Goal: Information Seeking & Learning: Learn about a topic

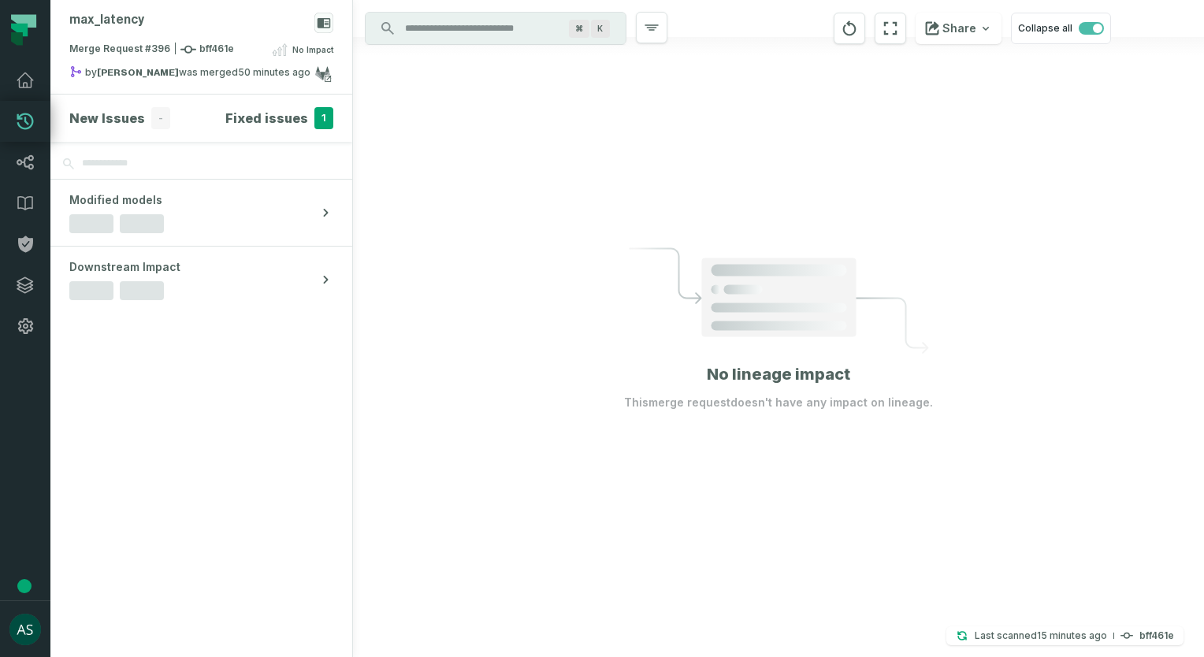
click at [499, 33] on input "Discovery Provider cmdk menu" at bounding box center [482, 28] width 172 height 25
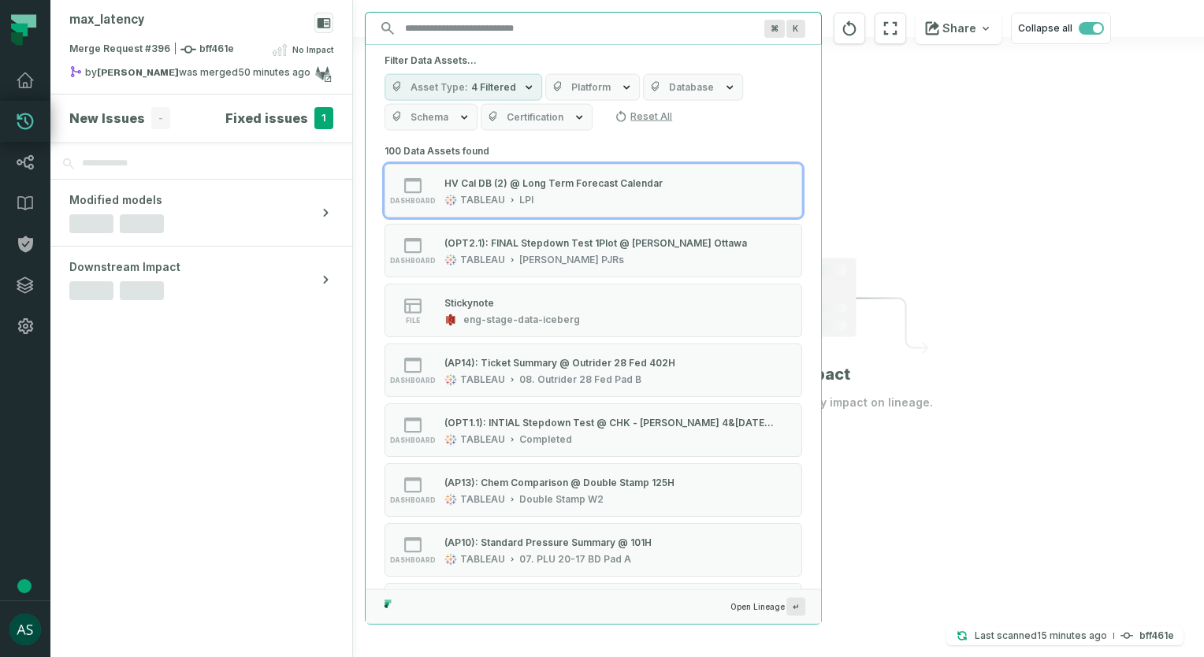
click at [952, 216] on div at bounding box center [778, 328] width 851 height 657
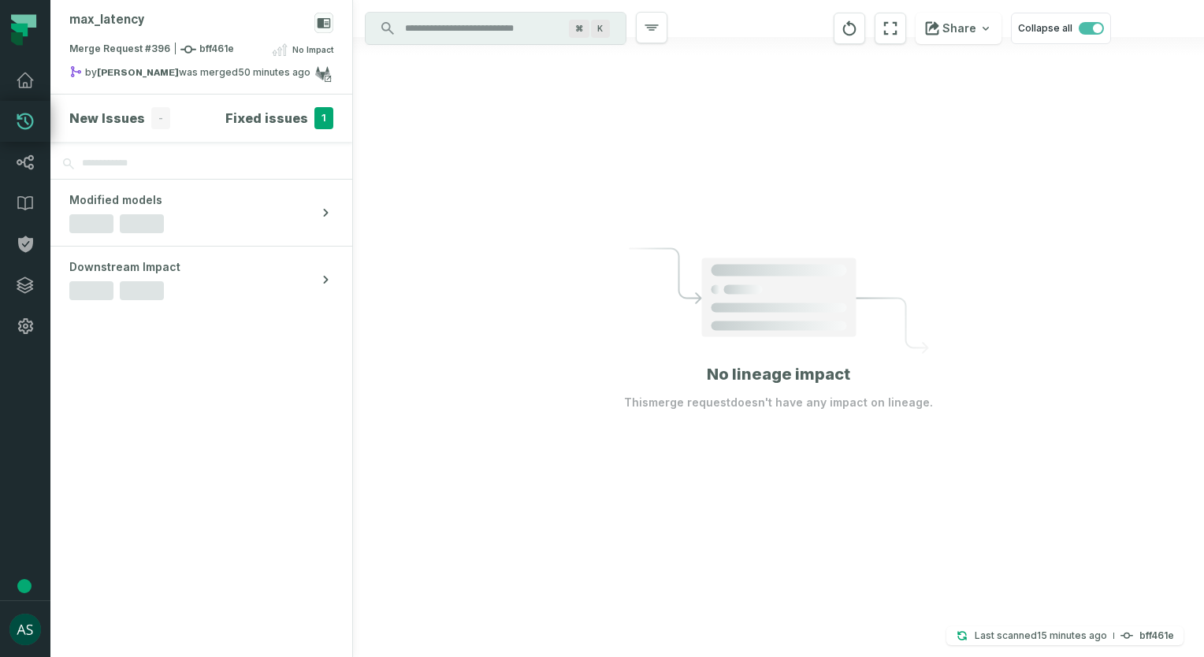
click at [262, 116] on h4 "Fixed issues" at bounding box center [266, 118] width 83 height 19
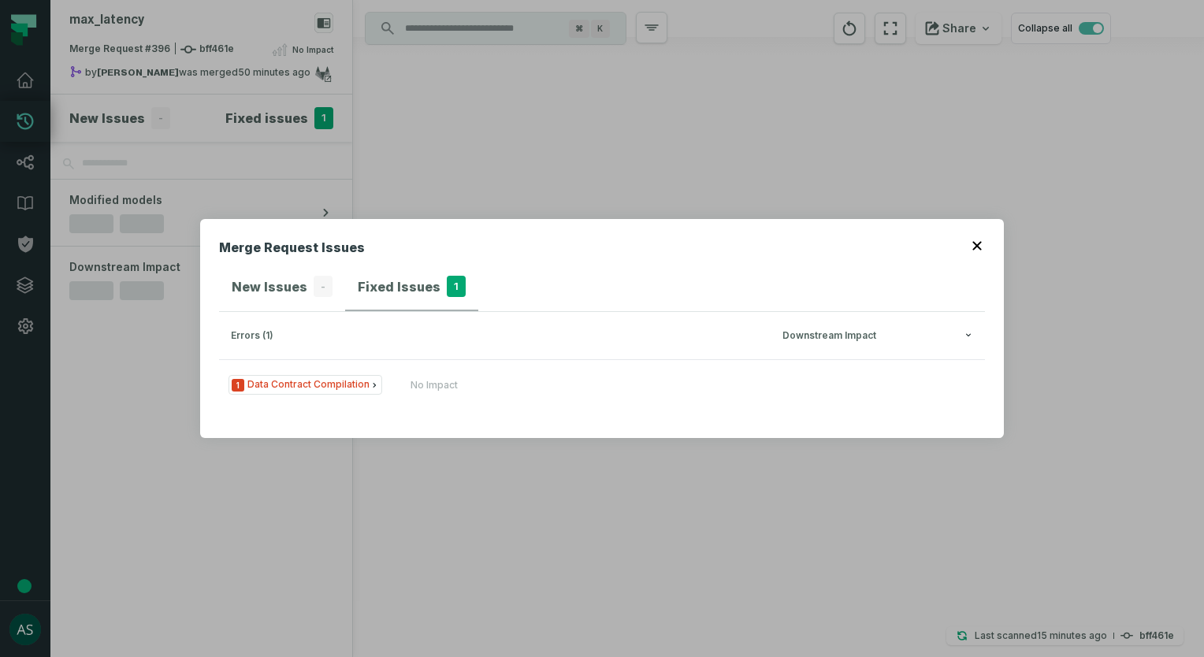
click at [313, 384] on span "1 Data Contract Compilation" at bounding box center [306, 385] width 154 height 20
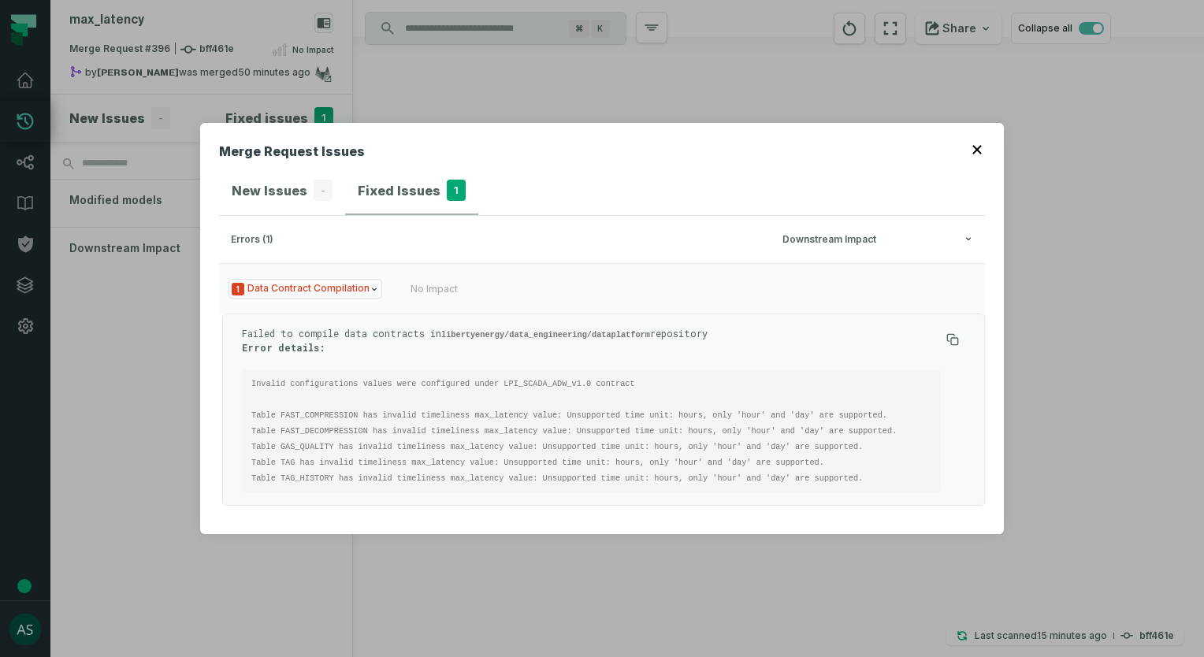
click at [985, 151] on div "Merge Request Issues New Issues - Fixed Issues 1 errors (1) Downstream Impact 1…" at bounding box center [602, 329] width 804 height 412
click at [980, 149] on icon "button" at bounding box center [976, 149] width 9 height 9
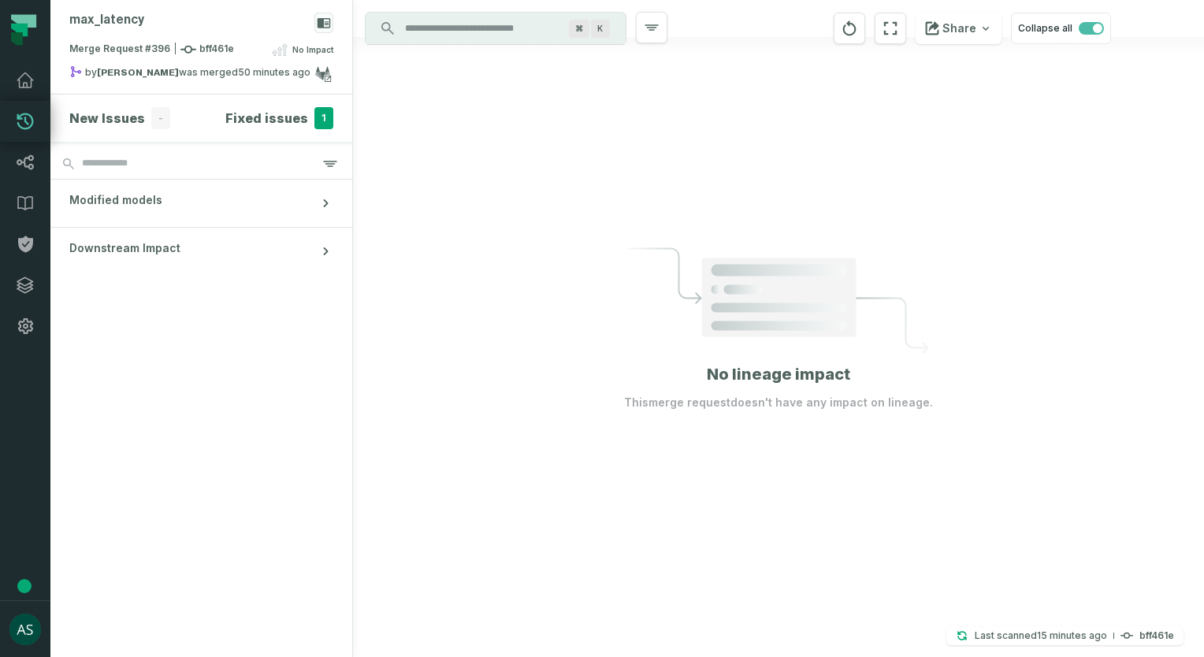
click at [288, 115] on h4 "Fixed issues" at bounding box center [266, 118] width 83 height 19
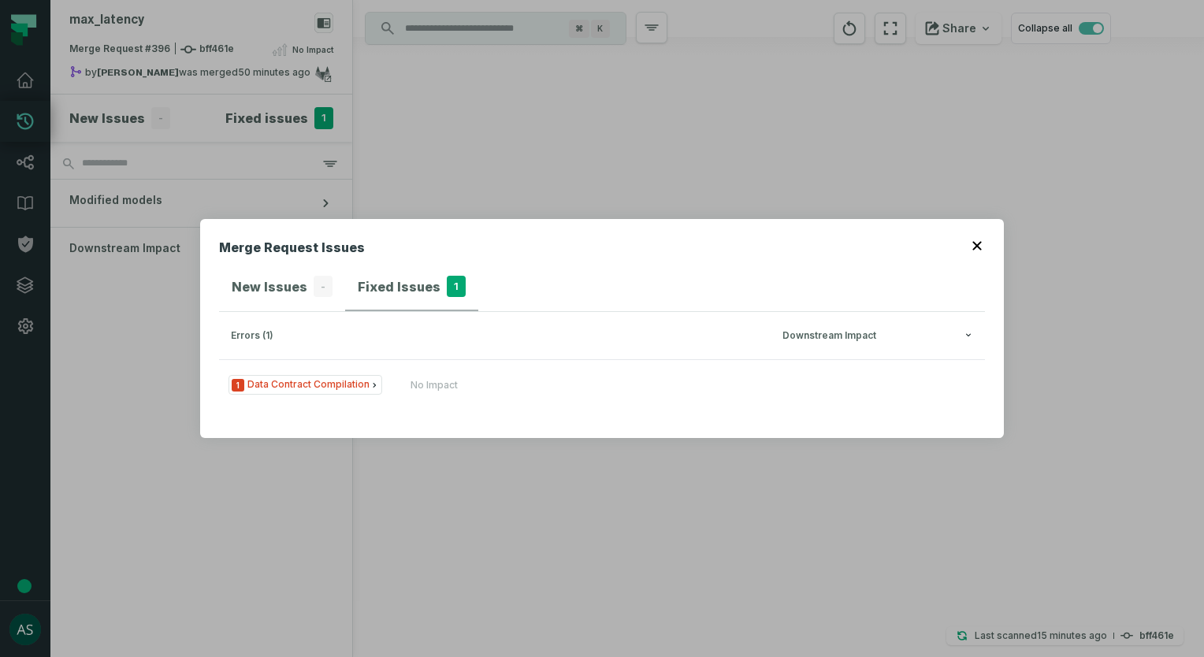
click at [328, 383] on span "1 Data Contract Compilation" at bounding box center [306, 385] width 154 height 20
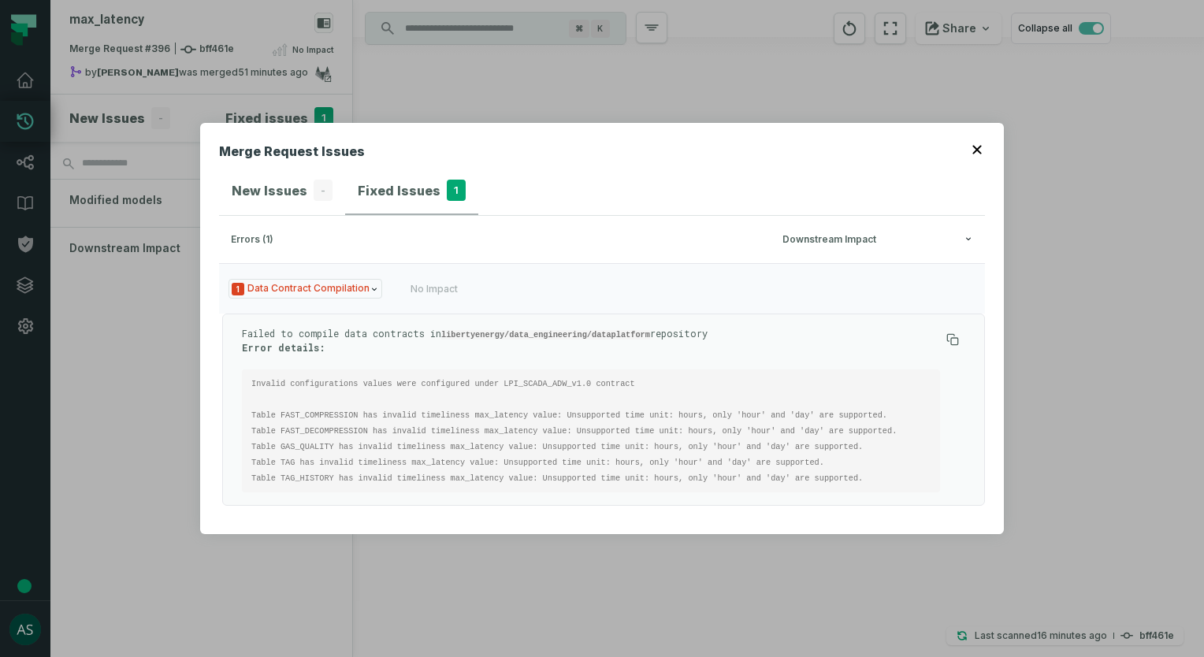
click at [330, 286] on span "1 Data Contract Compilation" at bounding box center [306, 289] width 154 height 20
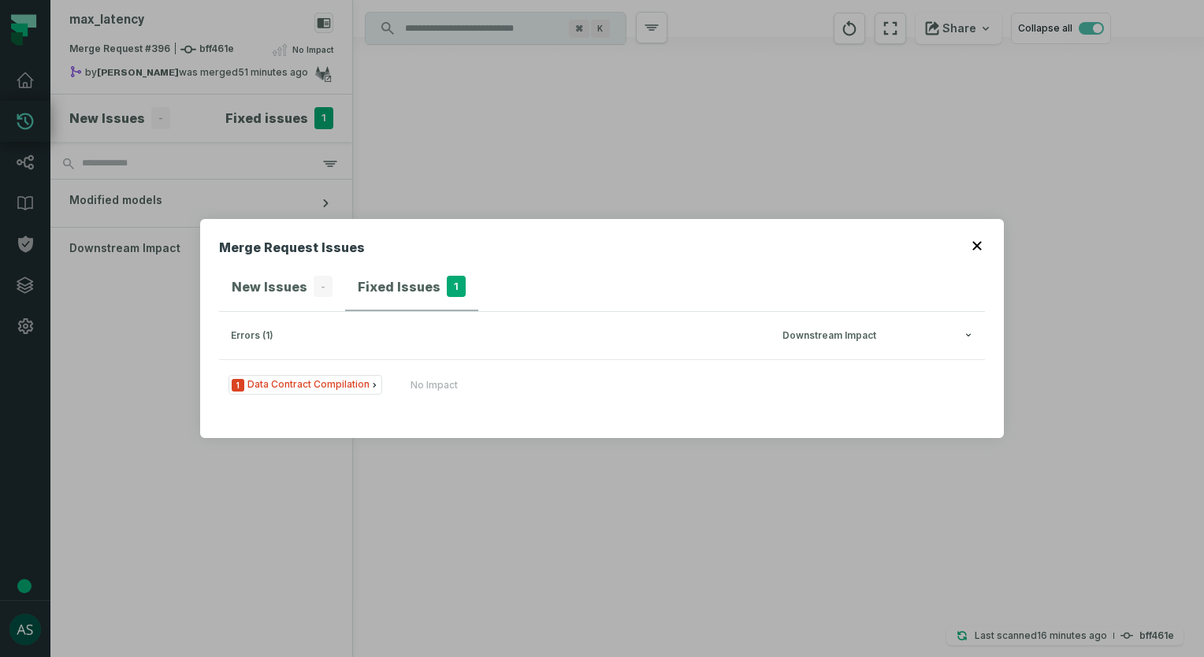
click at [974, 254] on header "Merge Request Issues" at bounding box center [602, 250] width 766 height 25
click at [989, 248] on div "Merge Request Issues New Issues - Fixed Issues 1 errors (1) Downstream Impact 1…" at bounding box center [602, 329] width 804 height 220
click at [980, 247] on icon "button" at bounding box center [976, 245] width 9 height 9
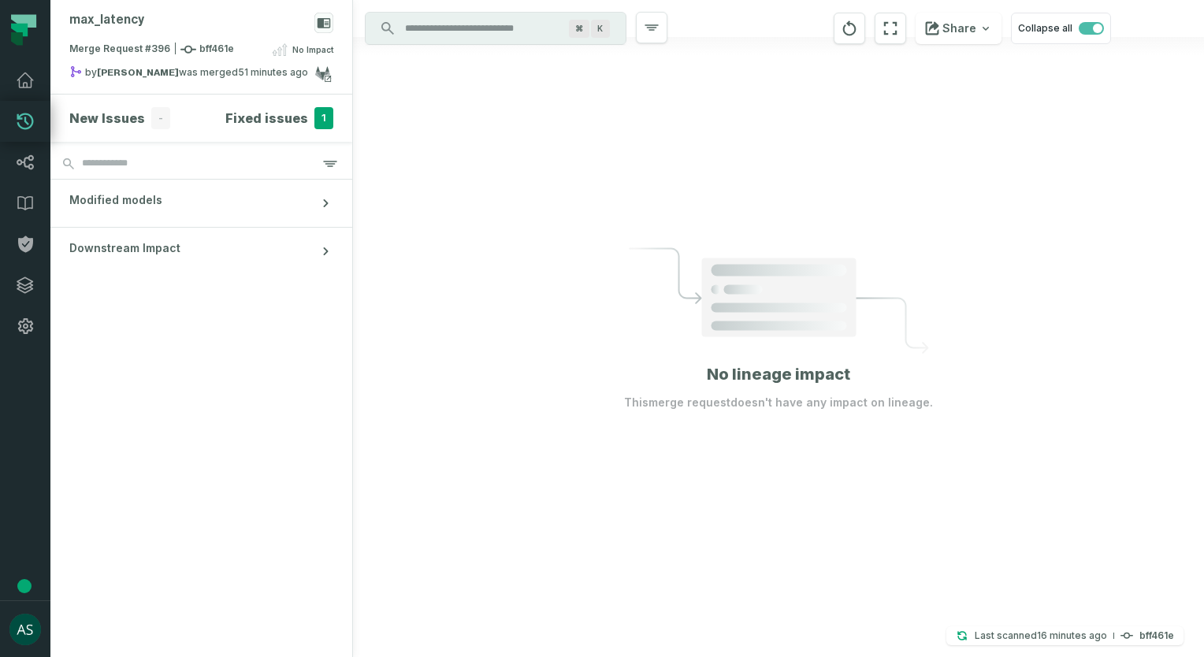
click at [187, 195] on button "Modified models" at bounding box center [201, 203] width 302 height 47
click at [258, 124] on h4 "Fixed issues" at bounding box center [266, 118] width 83 height 19
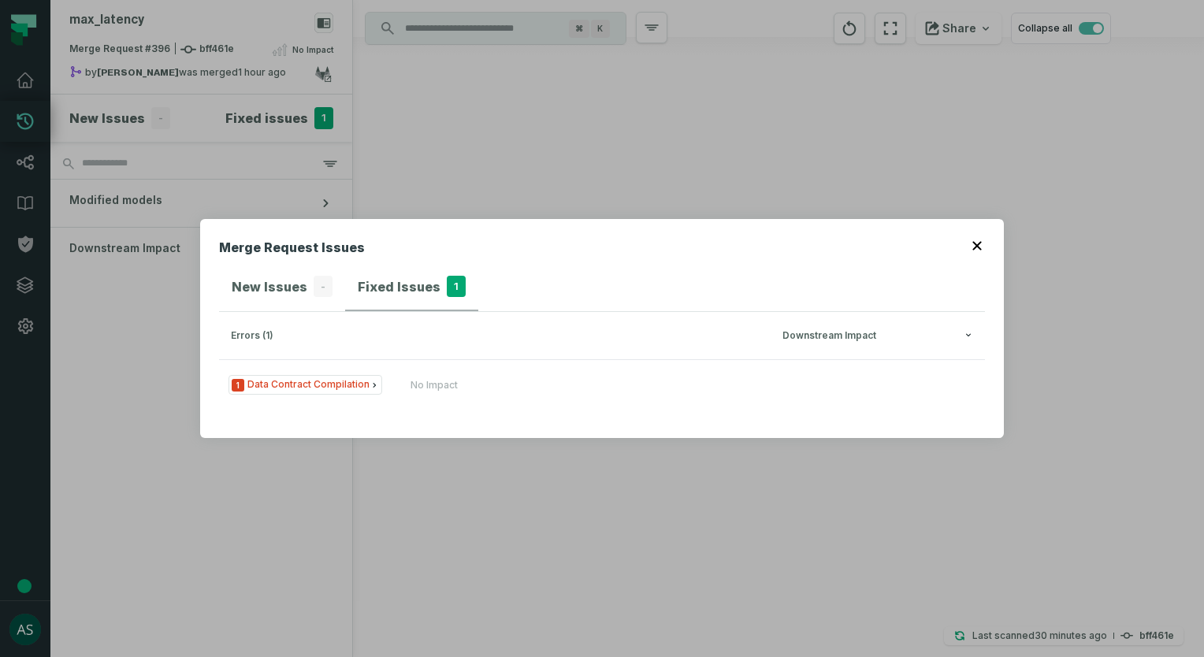
click at [400, 292] on h4 "Fixed Issues" at bounding box center [399, 286] width 83 height 19
click at [976, 247] on icon "button" at bounding box center [976, 245] width 9 height 9
